Goal: Task Accomplishment & Management: Manage account settings

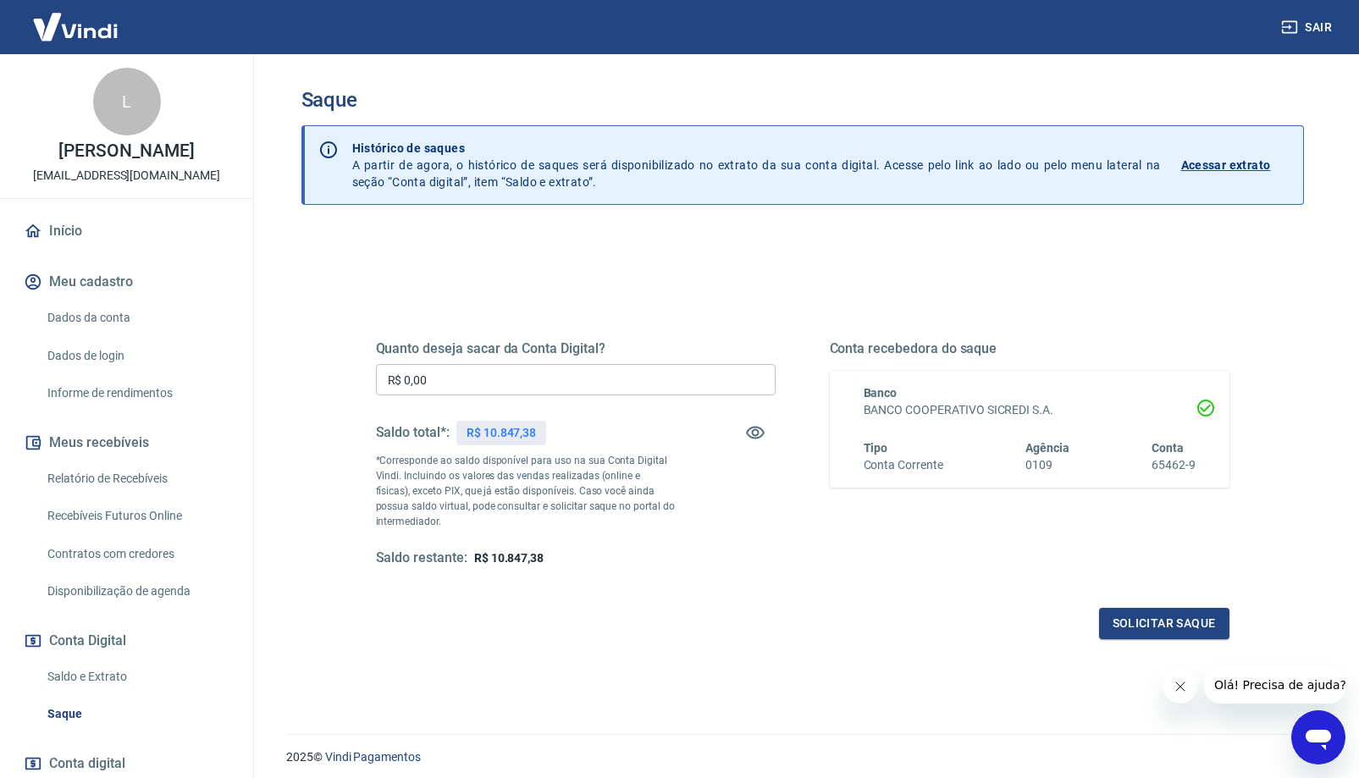
click at [541, 371] on input "R$ 0,00" at bounding box center [576, 379] width 400 height 31
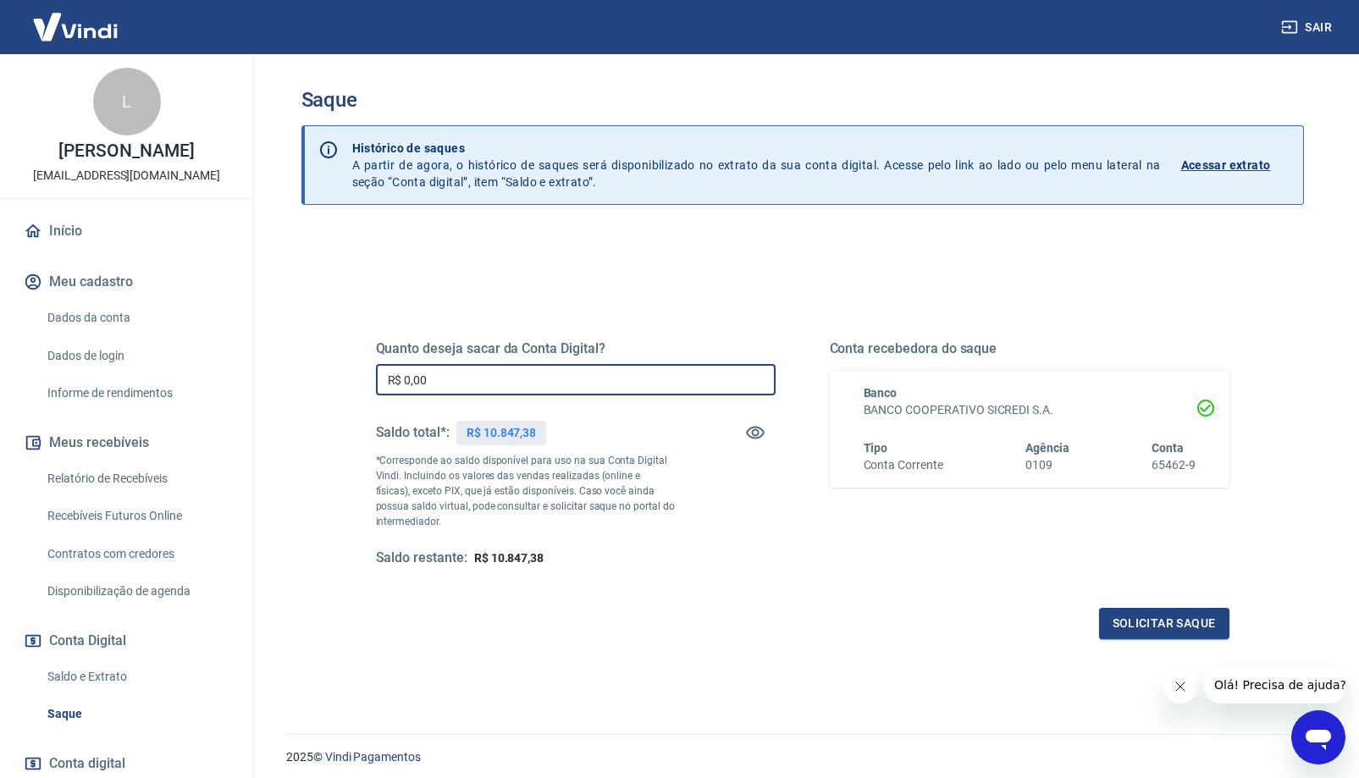
click at [523, 387] on input "R$ 0,00" at bounding box center [576, 379] width 400 height 31
type input "R$ 10.847,38"
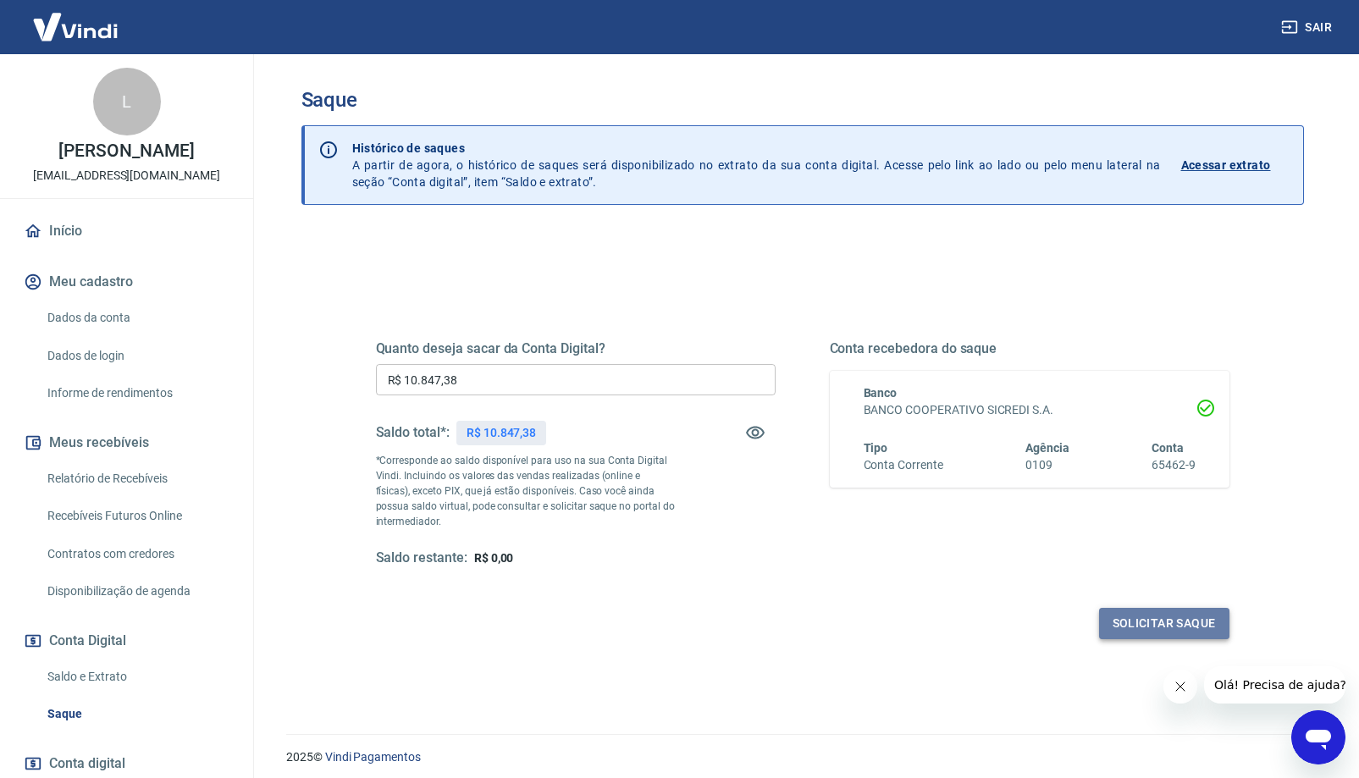
click at [1121, 608] on button "Solicitar saque" at bounding box center [1164, 623] width 130 height 31
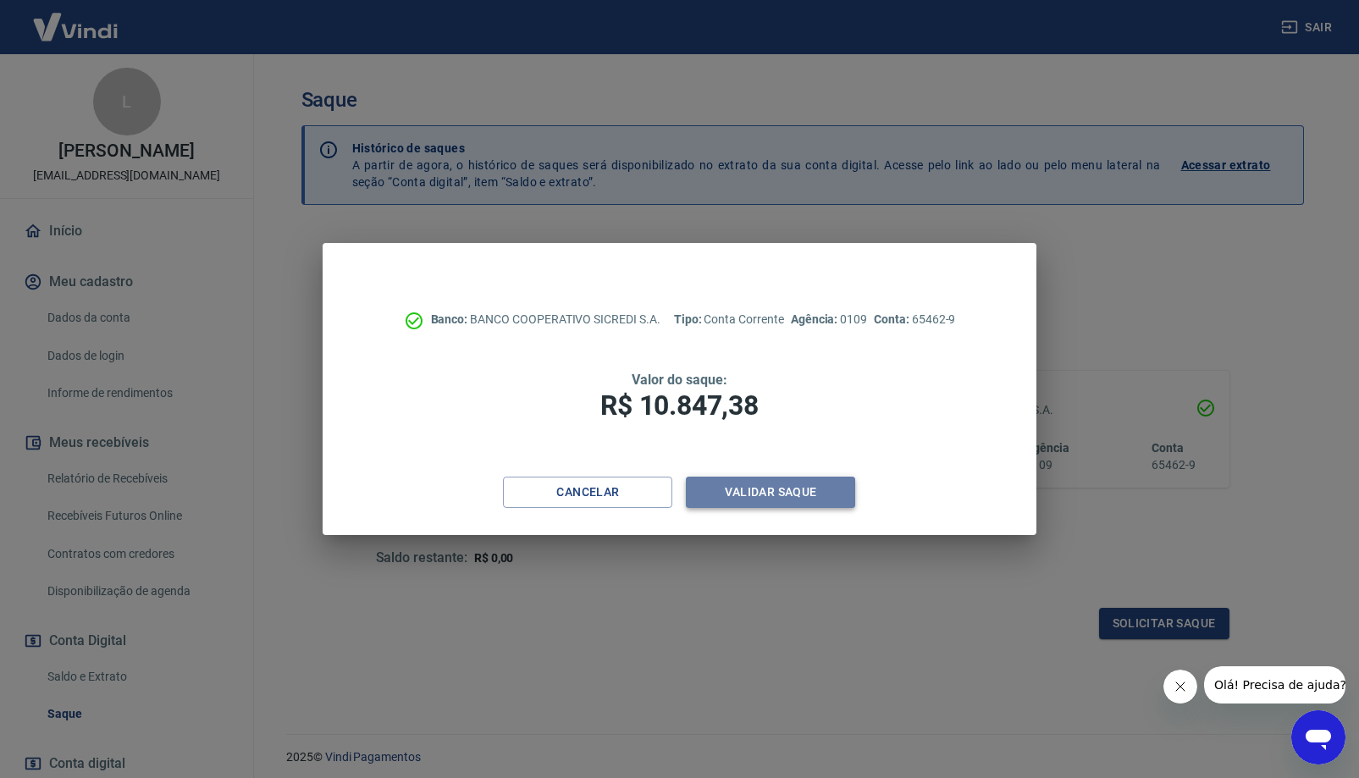
click at [814, 499] on button "Validar saque" at bounding box center [770, 492] width 169 height 31
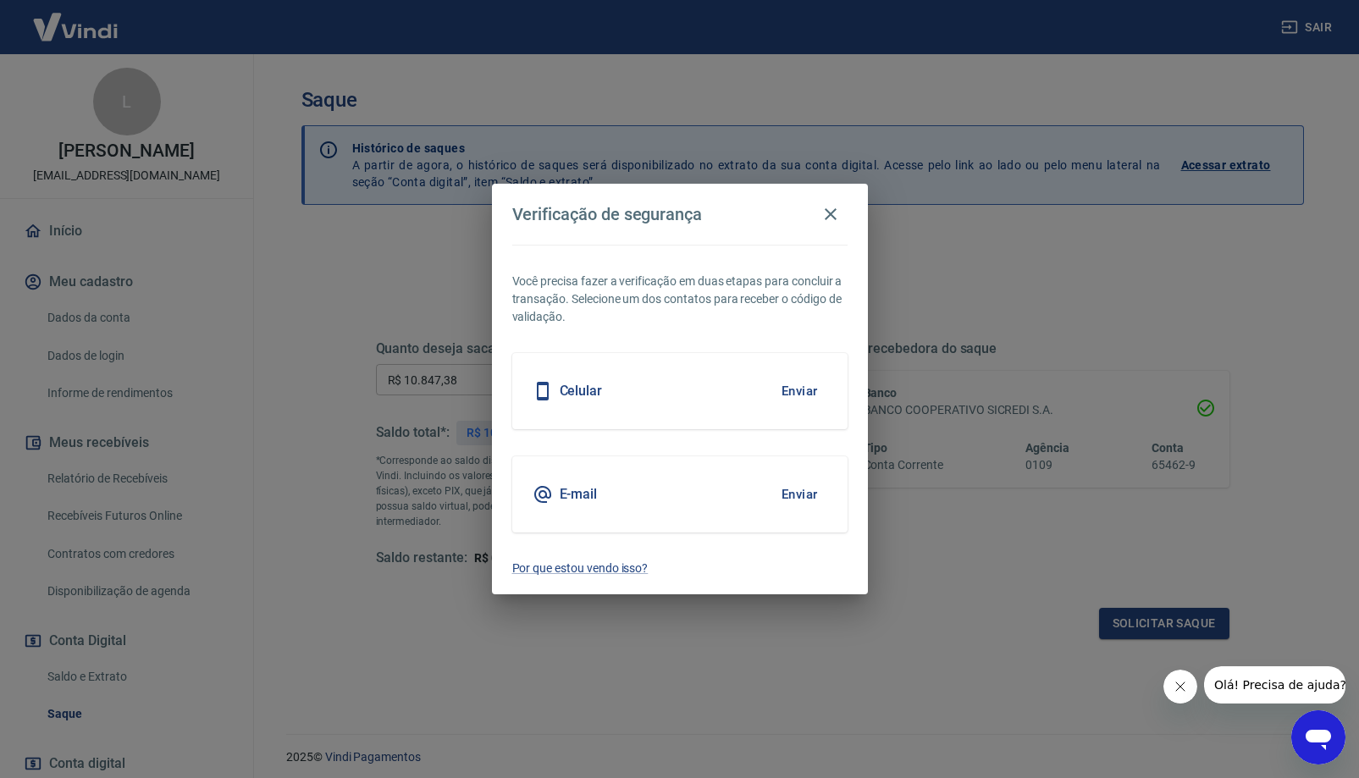
click at [804, 388] on button "Enviar" at bounding box center [799, 391] width 55 height 36
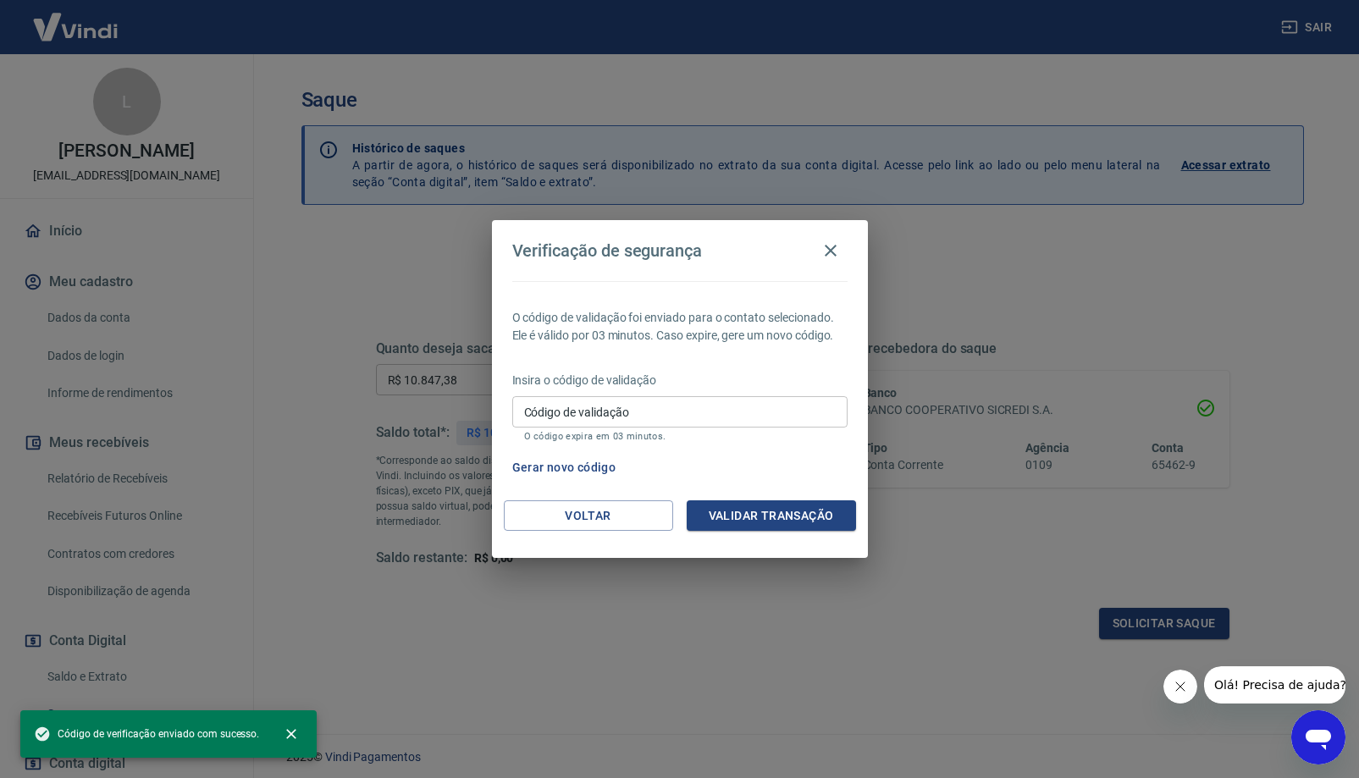
click at [764, 406] on input "Código de validação" at bounding box center [679, 411] width 335 height 31
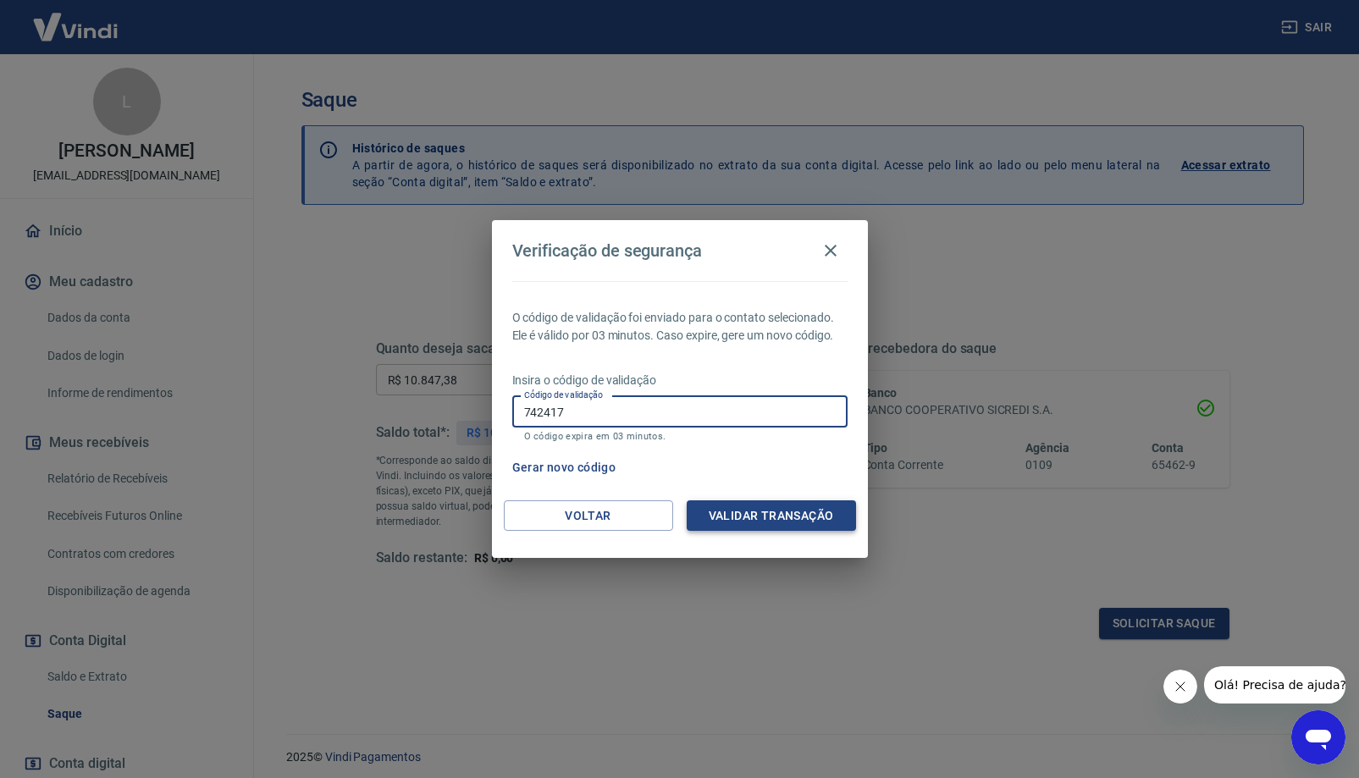
click at [811, 517] on button "Validar transação" at bounding box center [771, 516] width 169 height 31
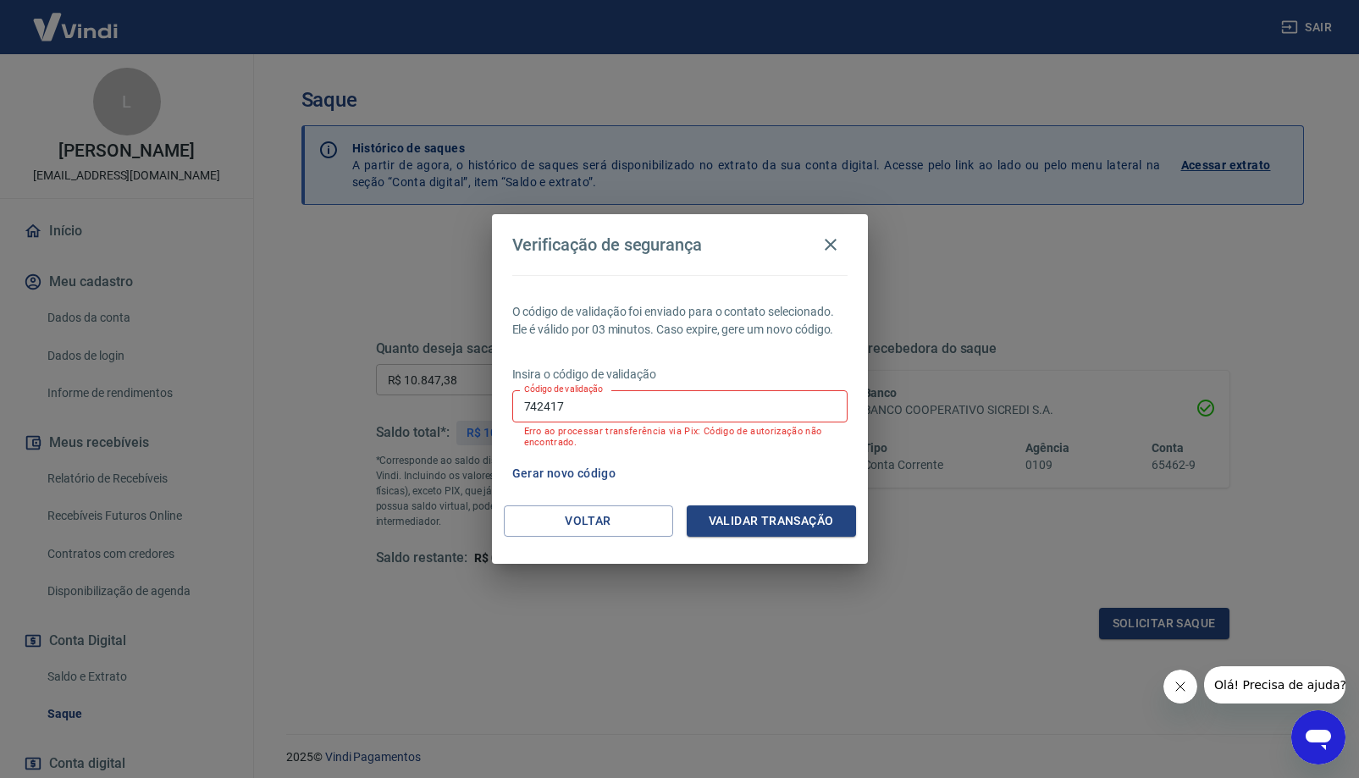
click at [777, 412] on input "742417" at bounding box center [679, 405] width 335 height 31
drag, startPoint x: 618, startPoint y: 410, endPoint x: 543, endPoint y: 410, distance: 75.4
click at [546, 410] on input "742417" at bounding box center [679, 405] width 335 height 31
drag, startPoint x: 592, startPoint y: 409, endPoint x: 378, endPoint y: 408, distance: 214.3
click at [378, 408] on div "Verificação de segurança O código de validação foi enviado para o contato selec…" at bounding box center [679, 389] width 1359 height 778
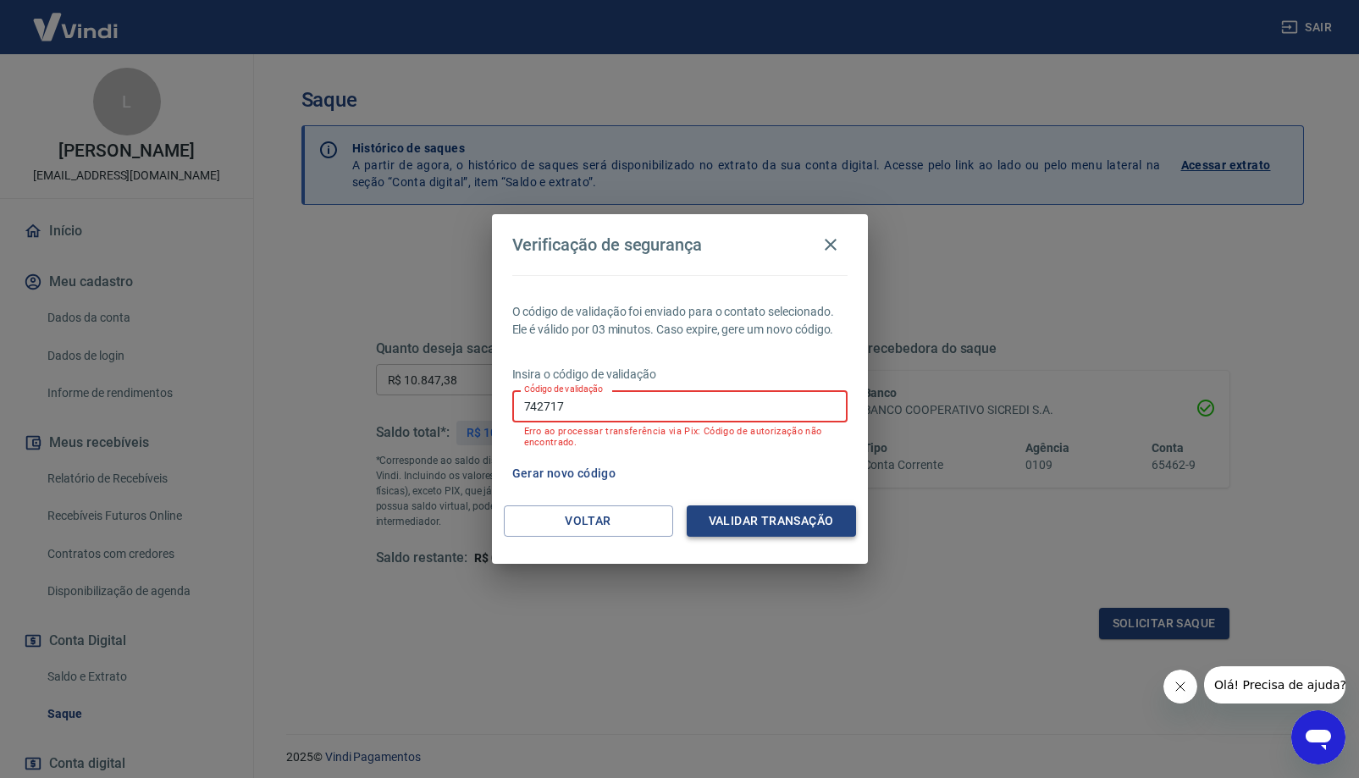
type input "742717"
click at [752, 514] on button "Validar transação" at bounding box center [771, 521] width 169 height 31
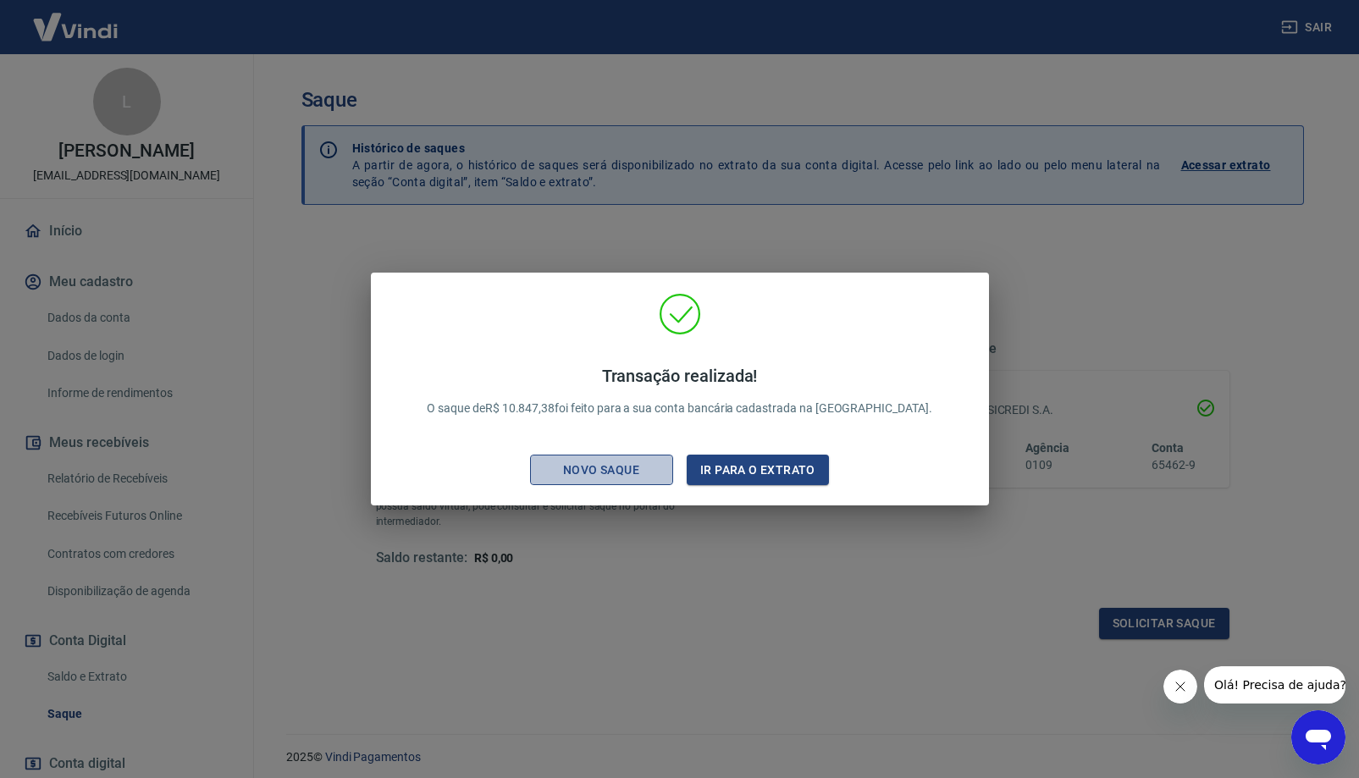
click at [632, 473] on div "Novo saque" at bounding box center [601, 470] width 117 height 21
